Goal: Find specific page/section: Find specific page/section

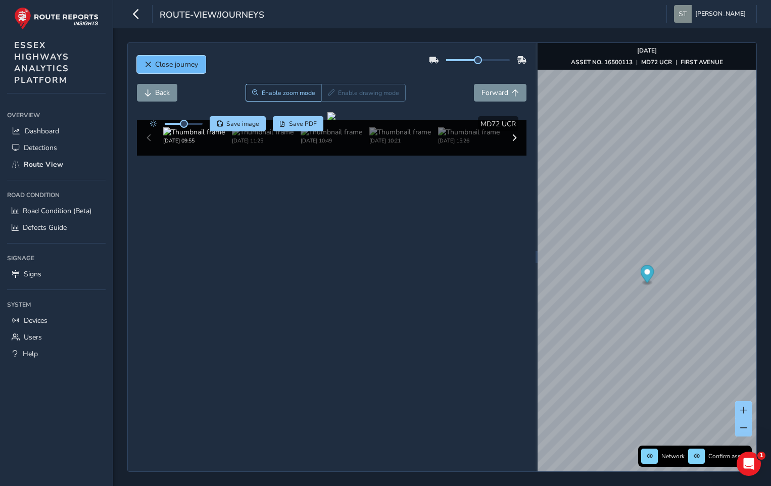
click at [181, 59] on button "Close journey" at bounding box center [171, 65] width 69 height 18
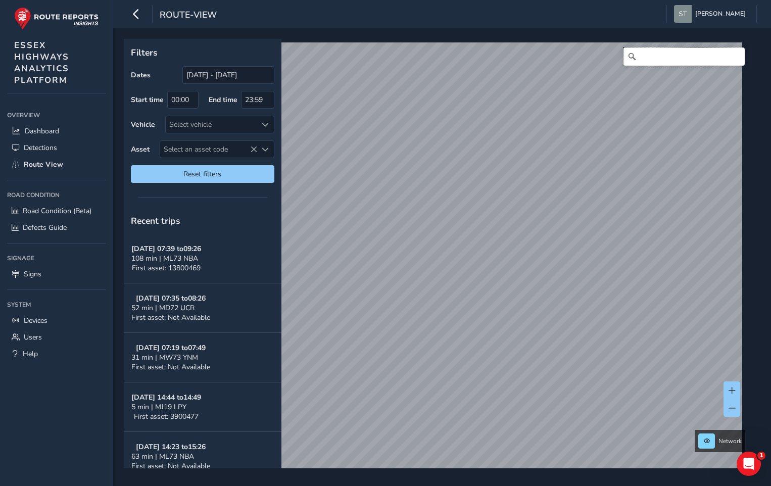
click at [648, 57] on input "Search" at bounding box center [683, 56] width 121 height 18
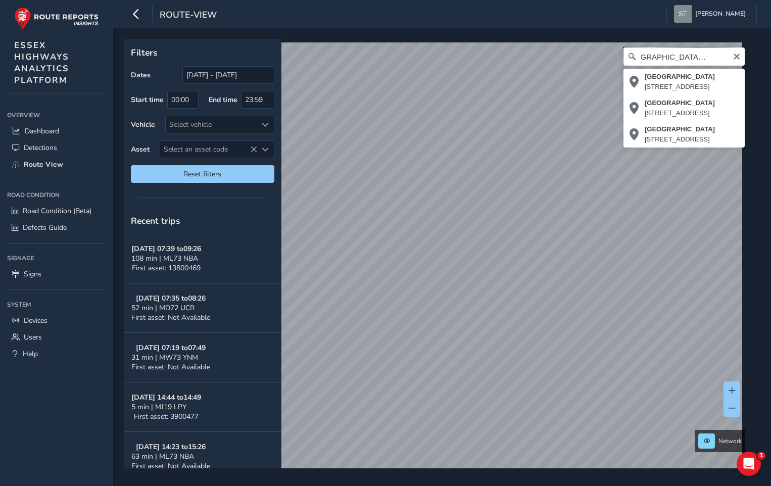
scroll to position [0, 27]
type input "[STREET_ADDRESS]"
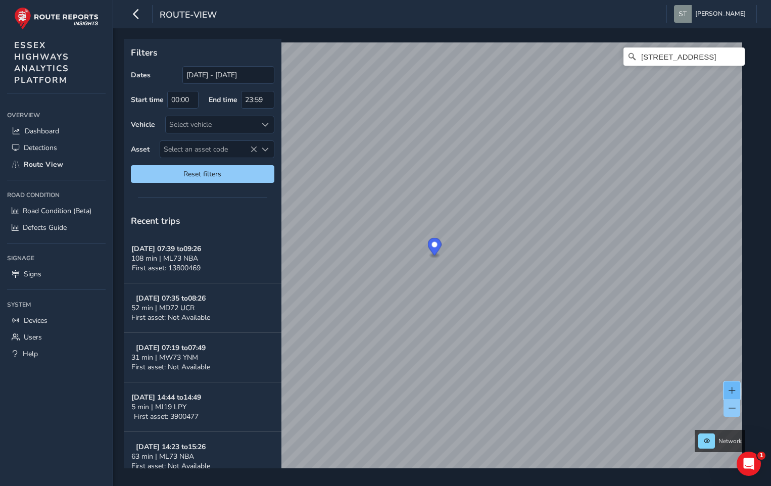
click at [727, 388] on button at bounding box center [731, 390] width 17 height 18
